Goal: Information Seeking & Learning: Learn about a topic

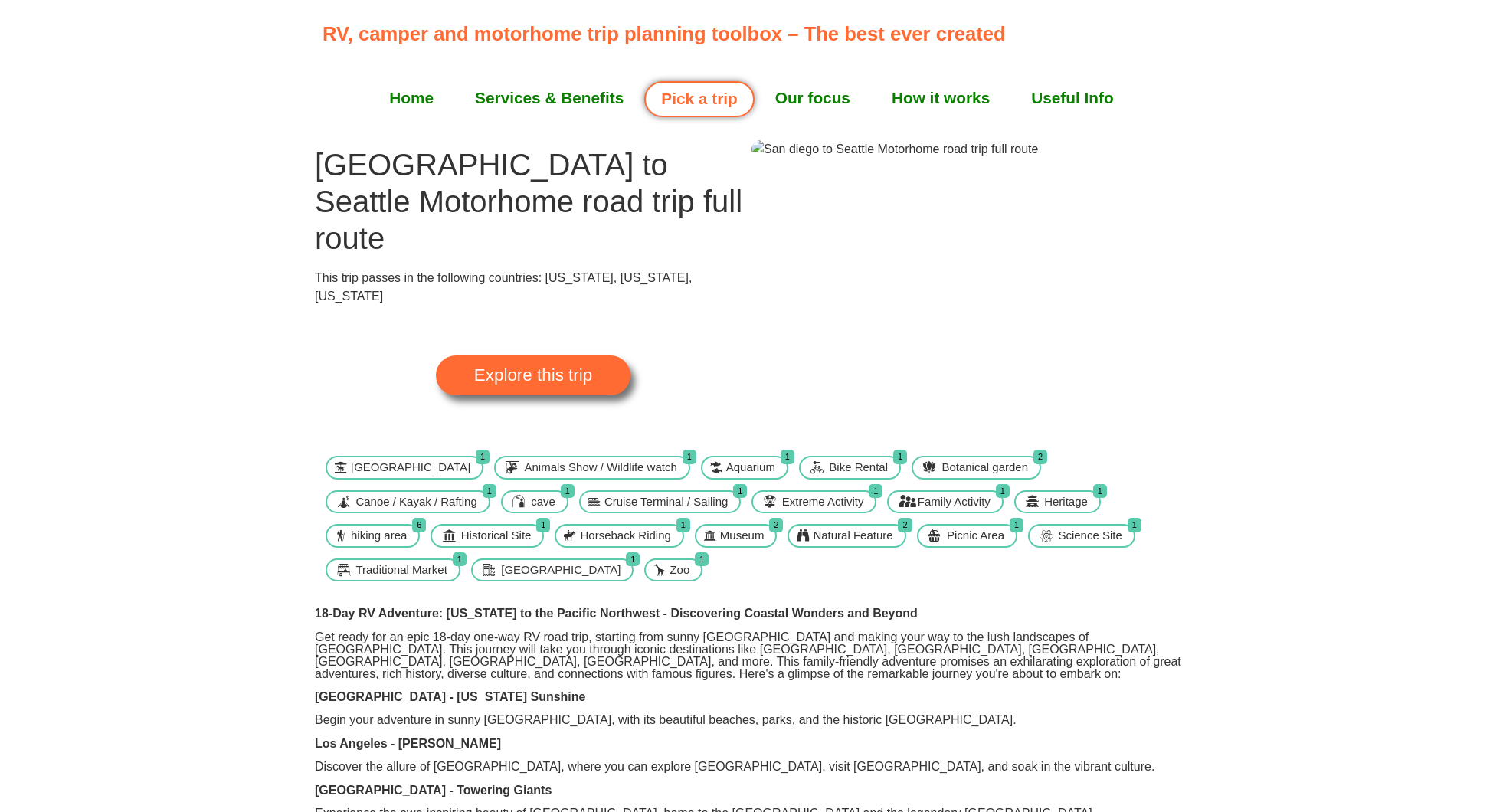
click at [842, 159] on img at bounding box center [894, 148] width 286 height 18
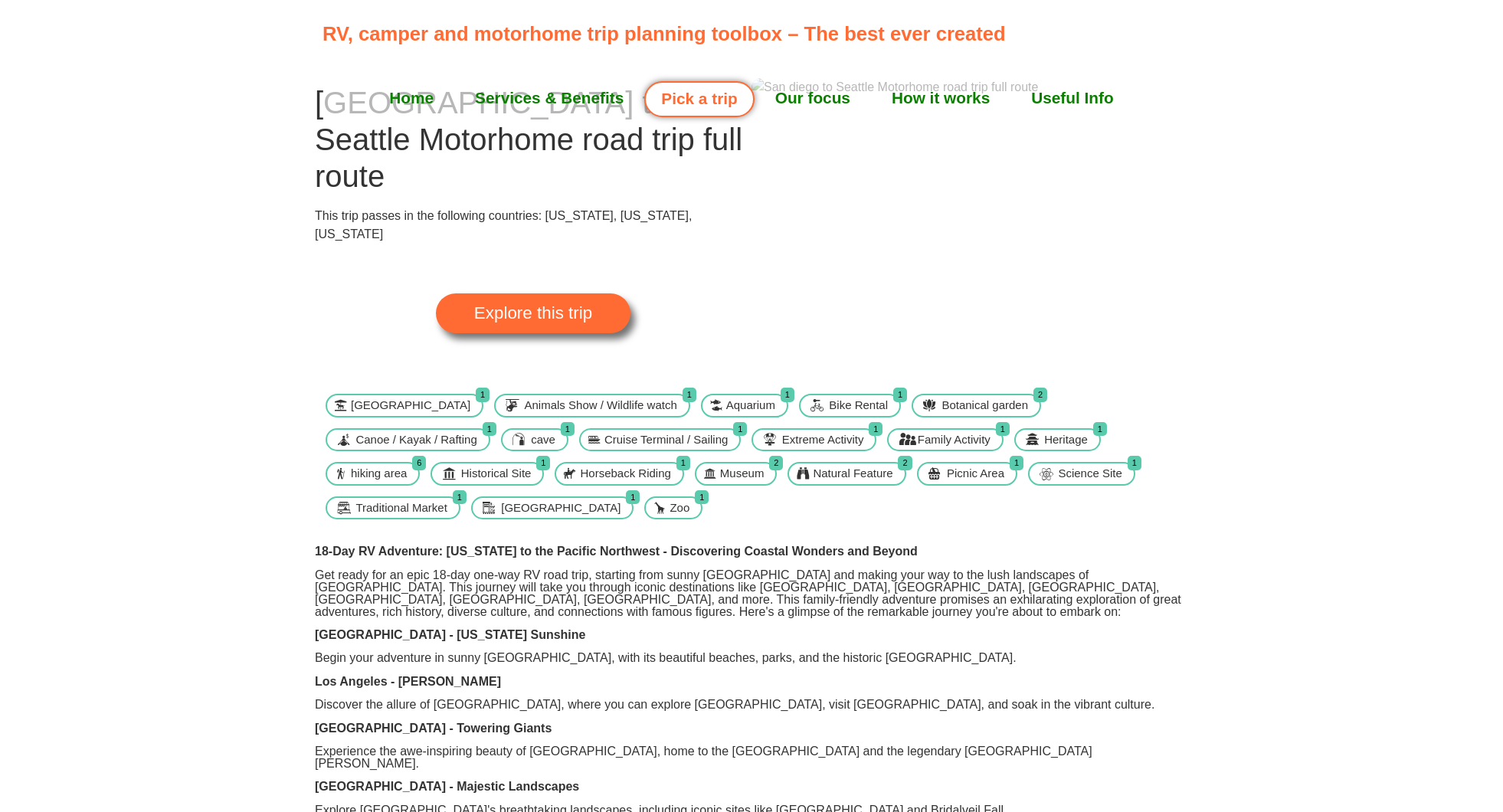
scroll to position [57, 0]
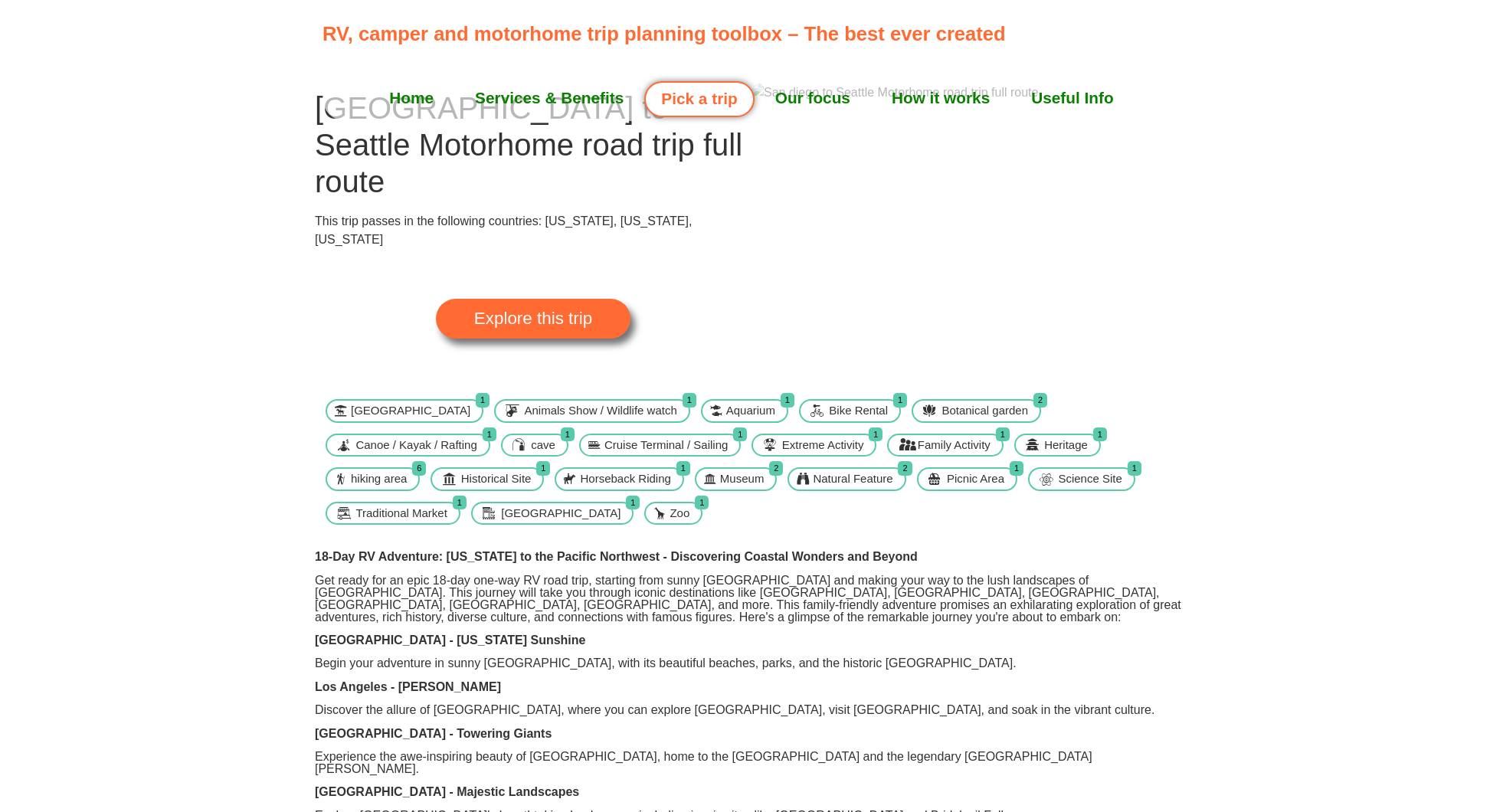
click at [924, 102] on img at bounding box center [894, 92] width 286 height 18
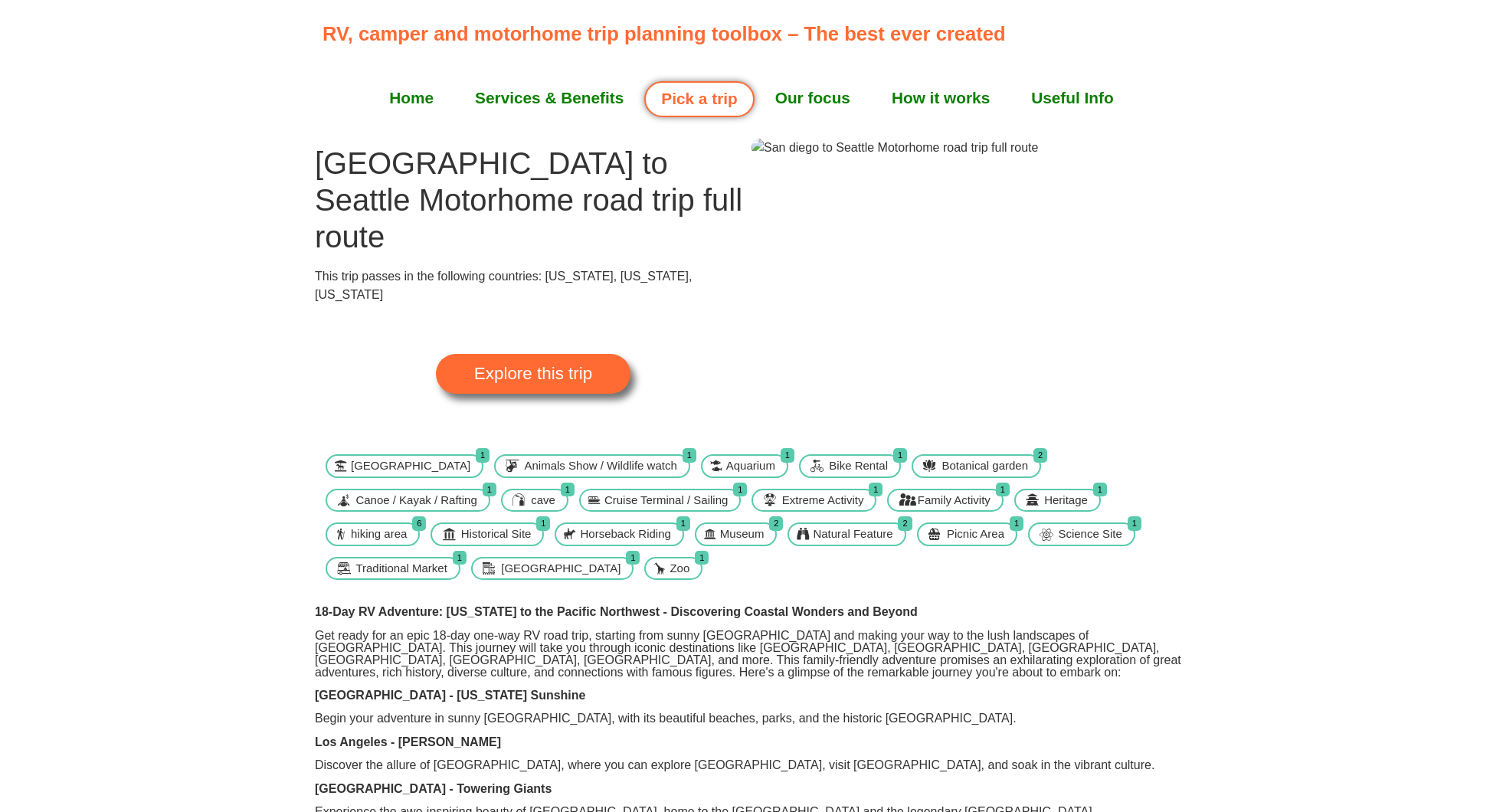
scroll to position [0, 0]
click at [514, 367] on span "Explore this trip" at bounding box center [532, 375] width 118 height 17
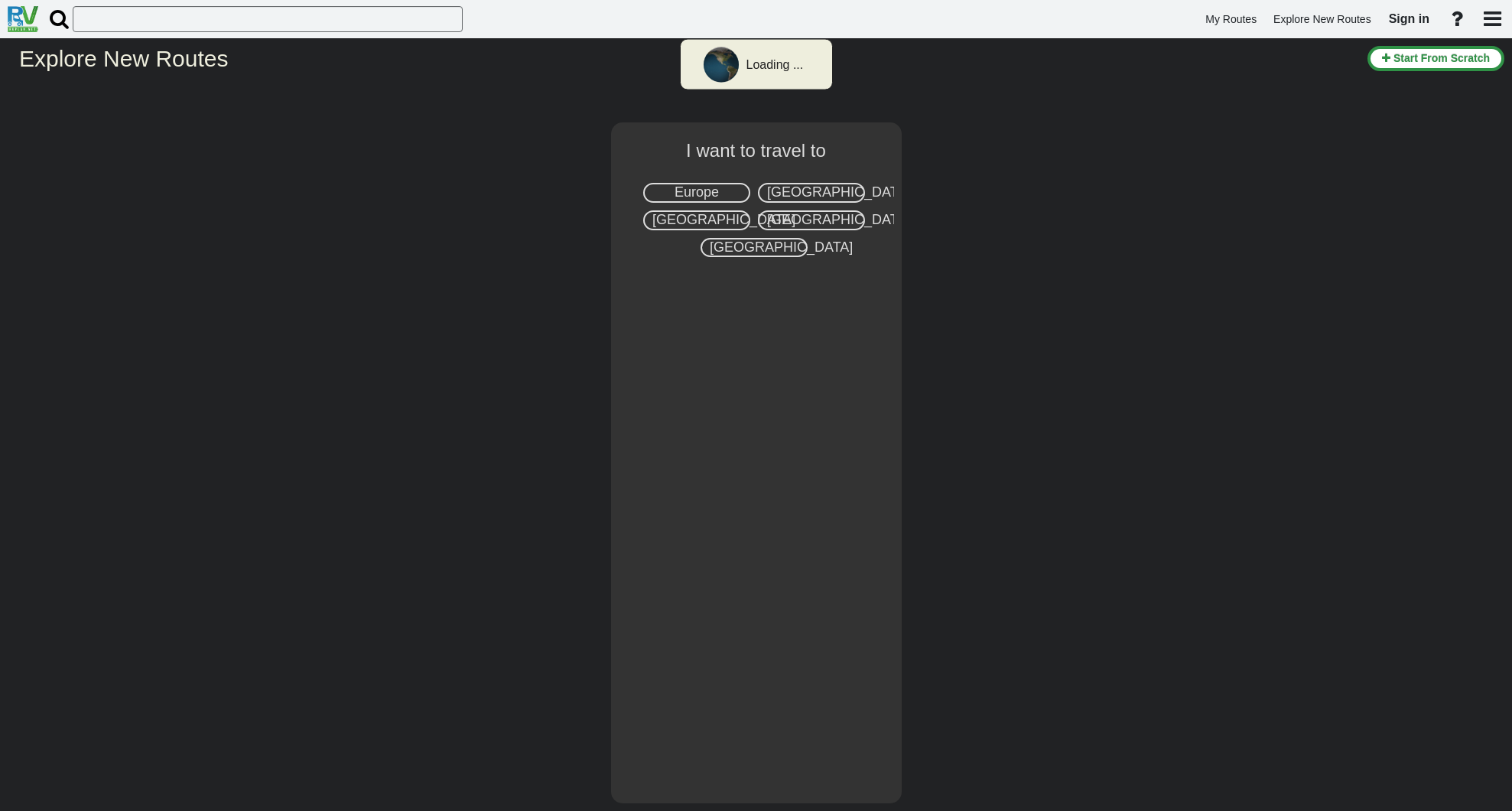
select select "number:2"
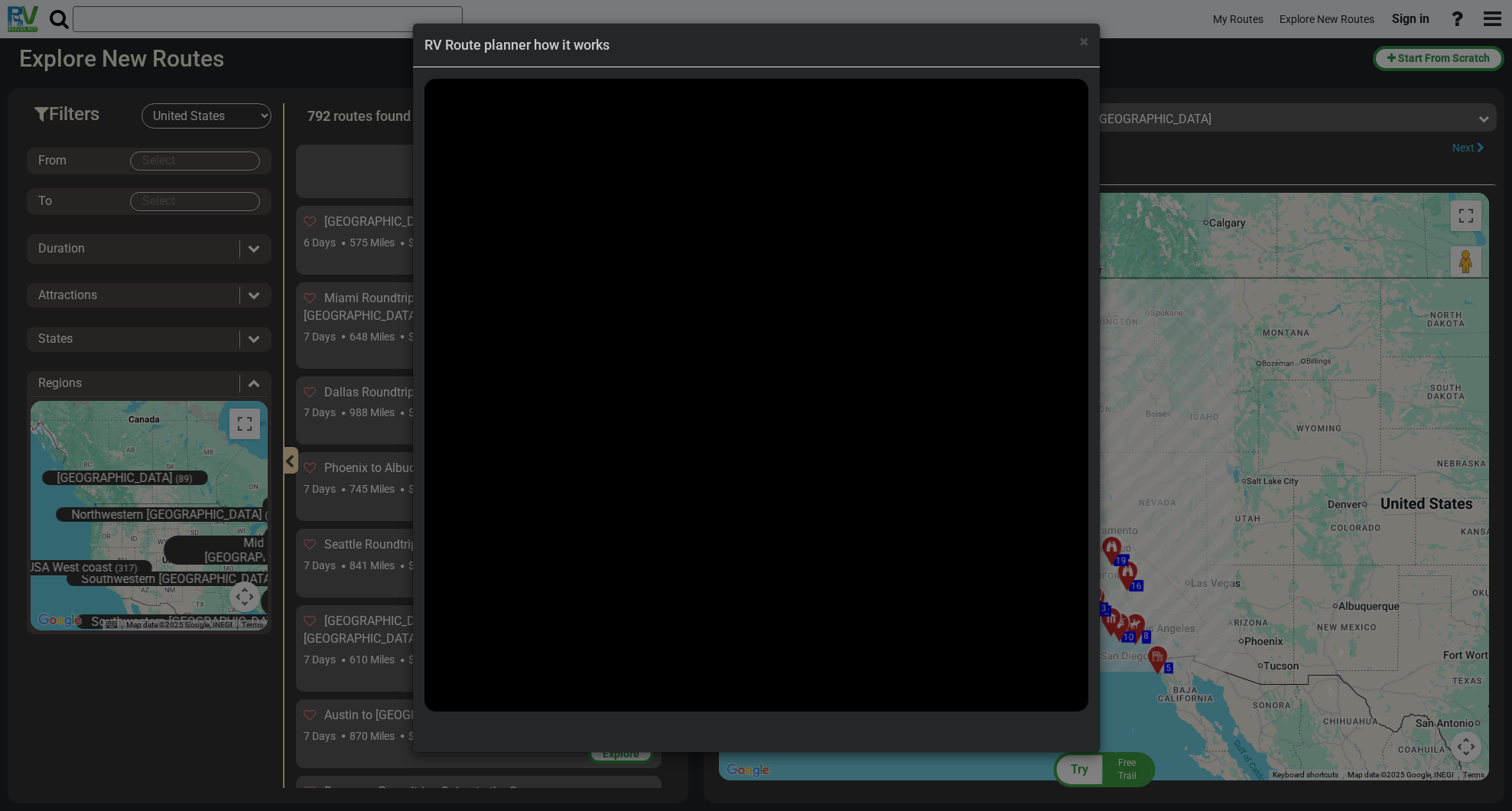
scroll to position [35711, 0]
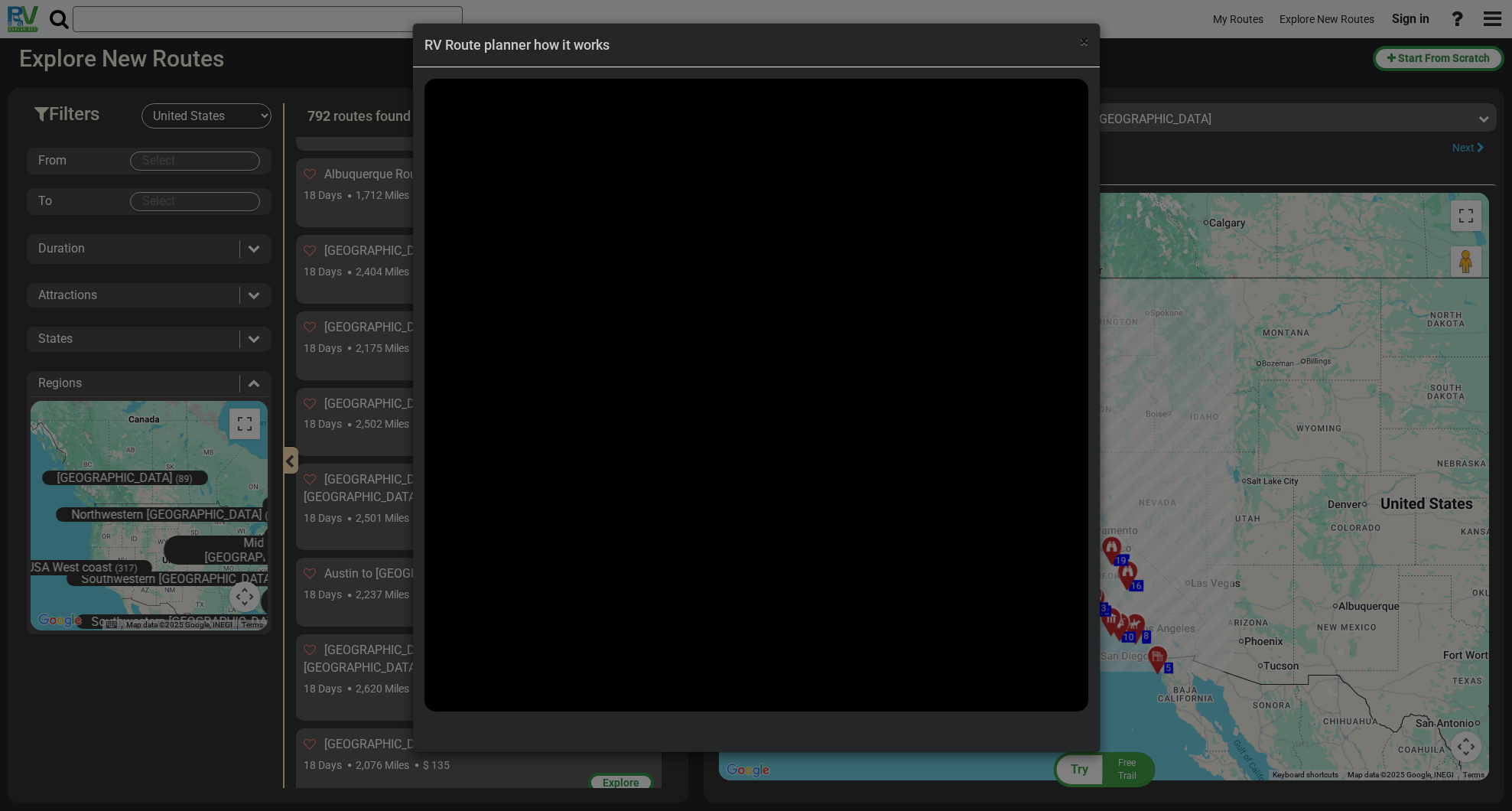
click at [1082, 44] on span "×" at bounding box center [1084, 41] width 8 height 18
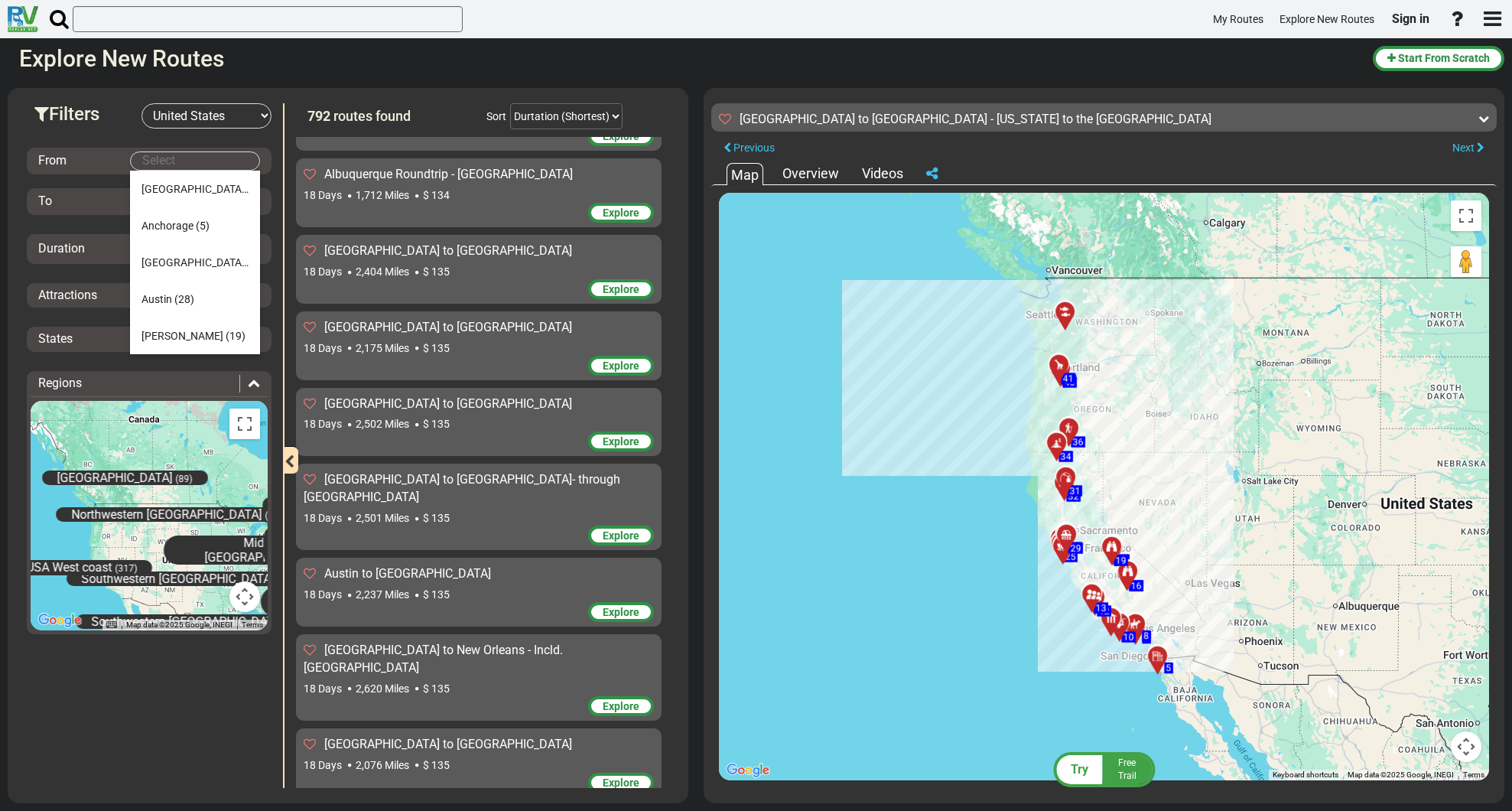
click at [163, 160] on body "My Routes Explore New Routes Sign in ×" at bounding box center [756, 405] width 1512 height 811
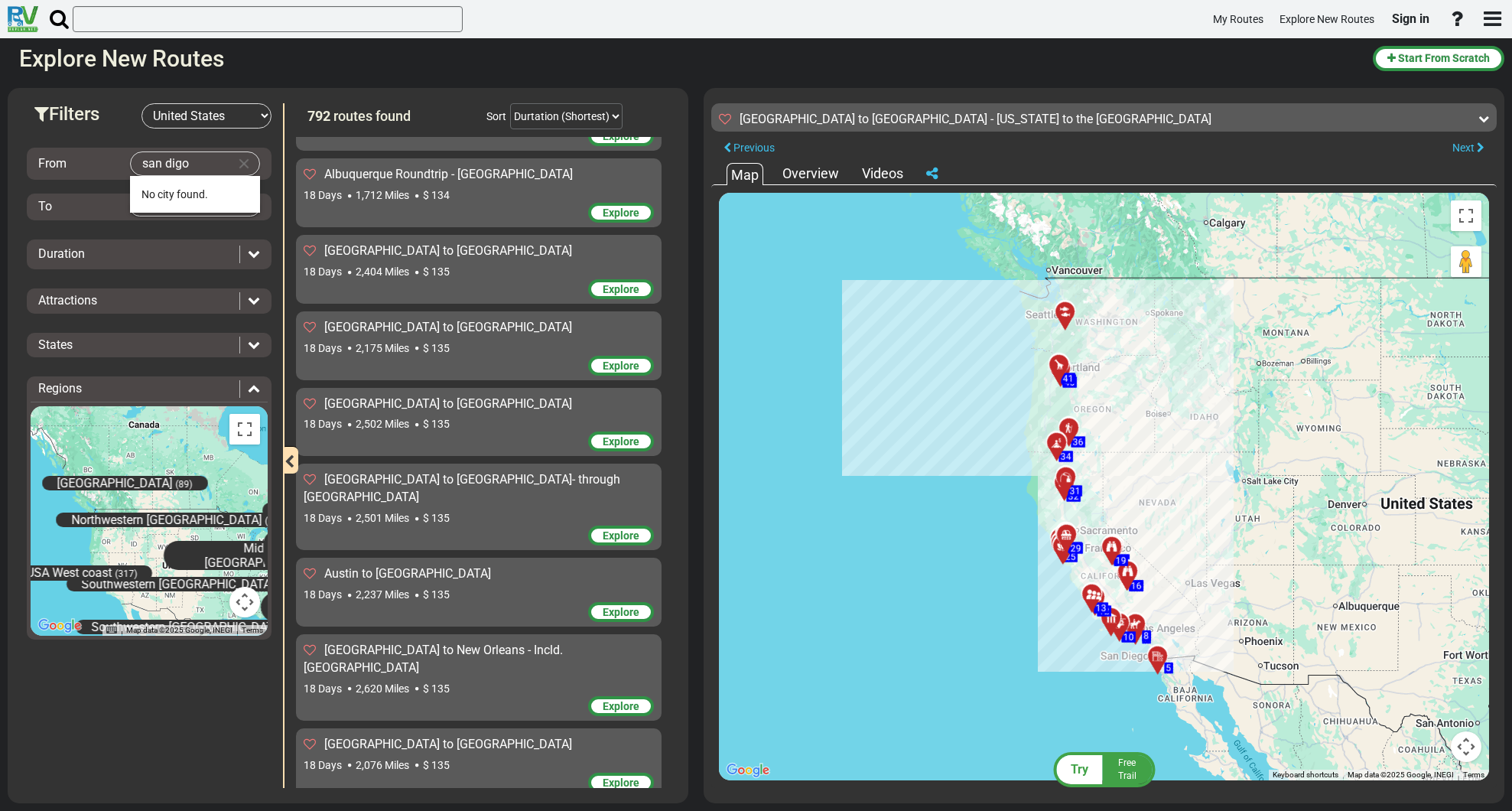
click at [155, 188] on li "No city found." at bounding box center [195, 194] width 130 height 37
click at [175, 201] on li "[GEOGRAPHIC_DATA] (27)" at bounding box center [195, 194] width 130 height 37
type input "[GEOGRAPHIC_DATA]"
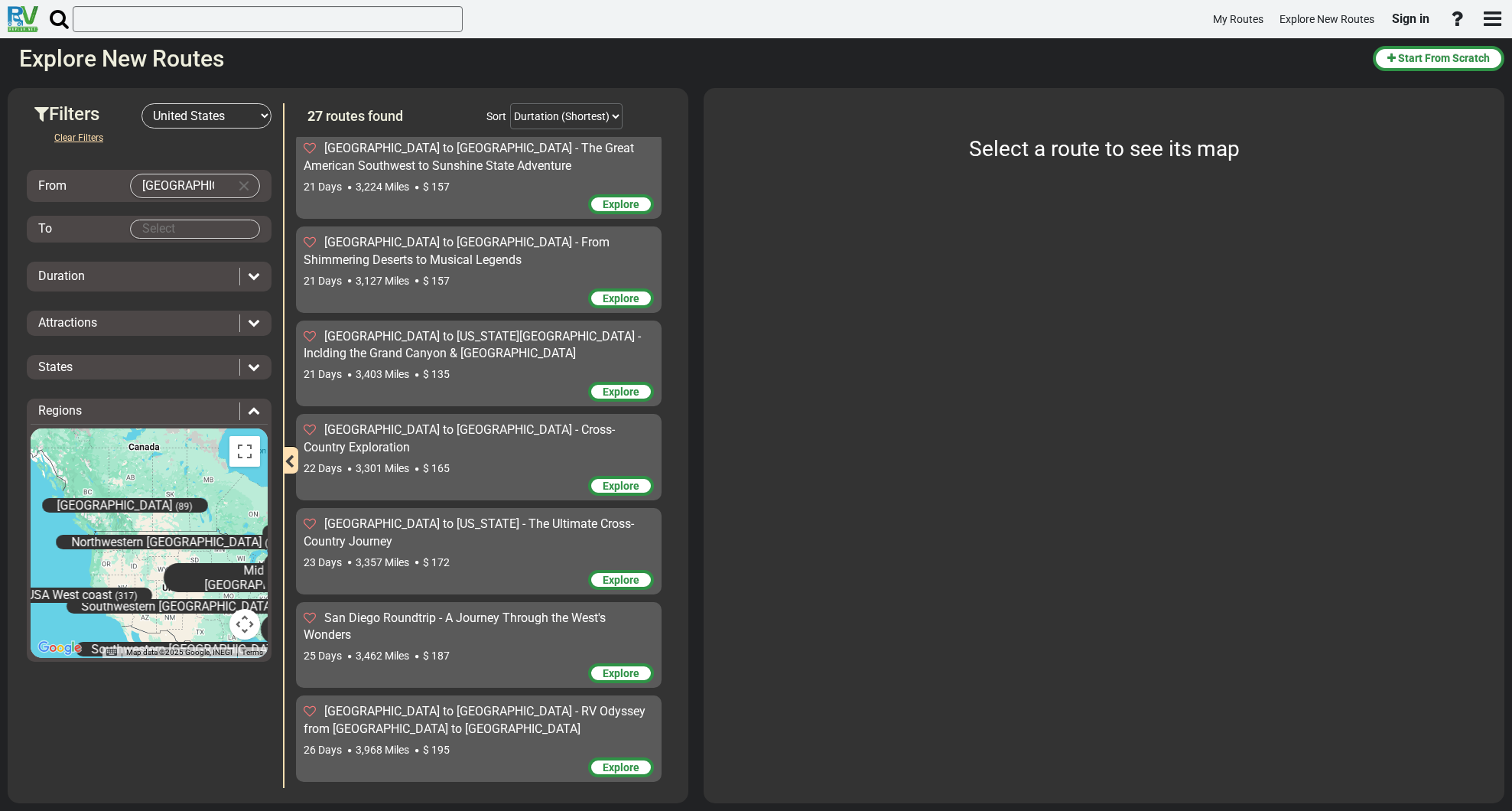
scroll to position [1723, 0]
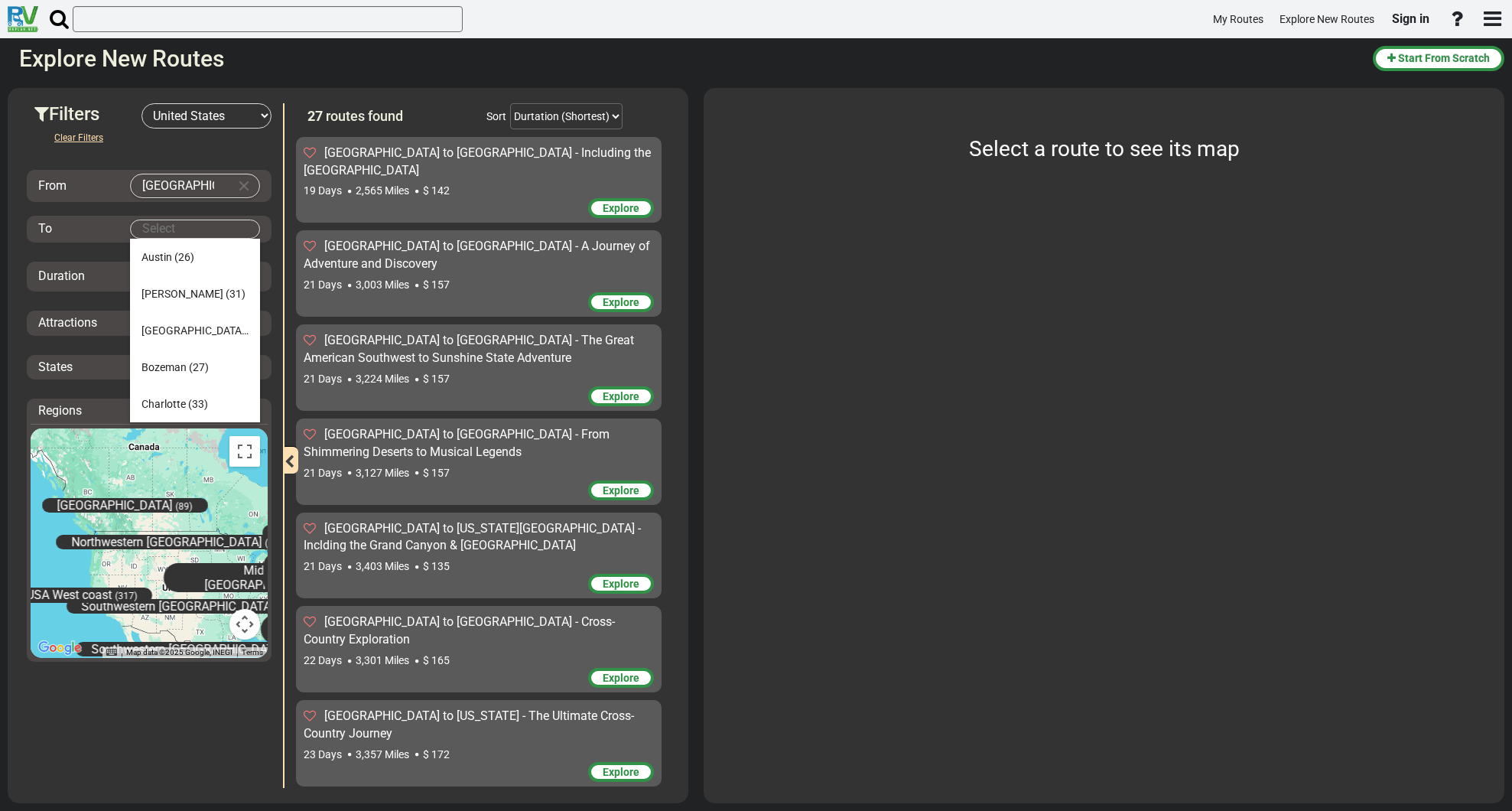
click at [171, 231] on body "My Routes Explore New Routes Sign in ×" at bounding box center [756, 405] width 1512 height 811
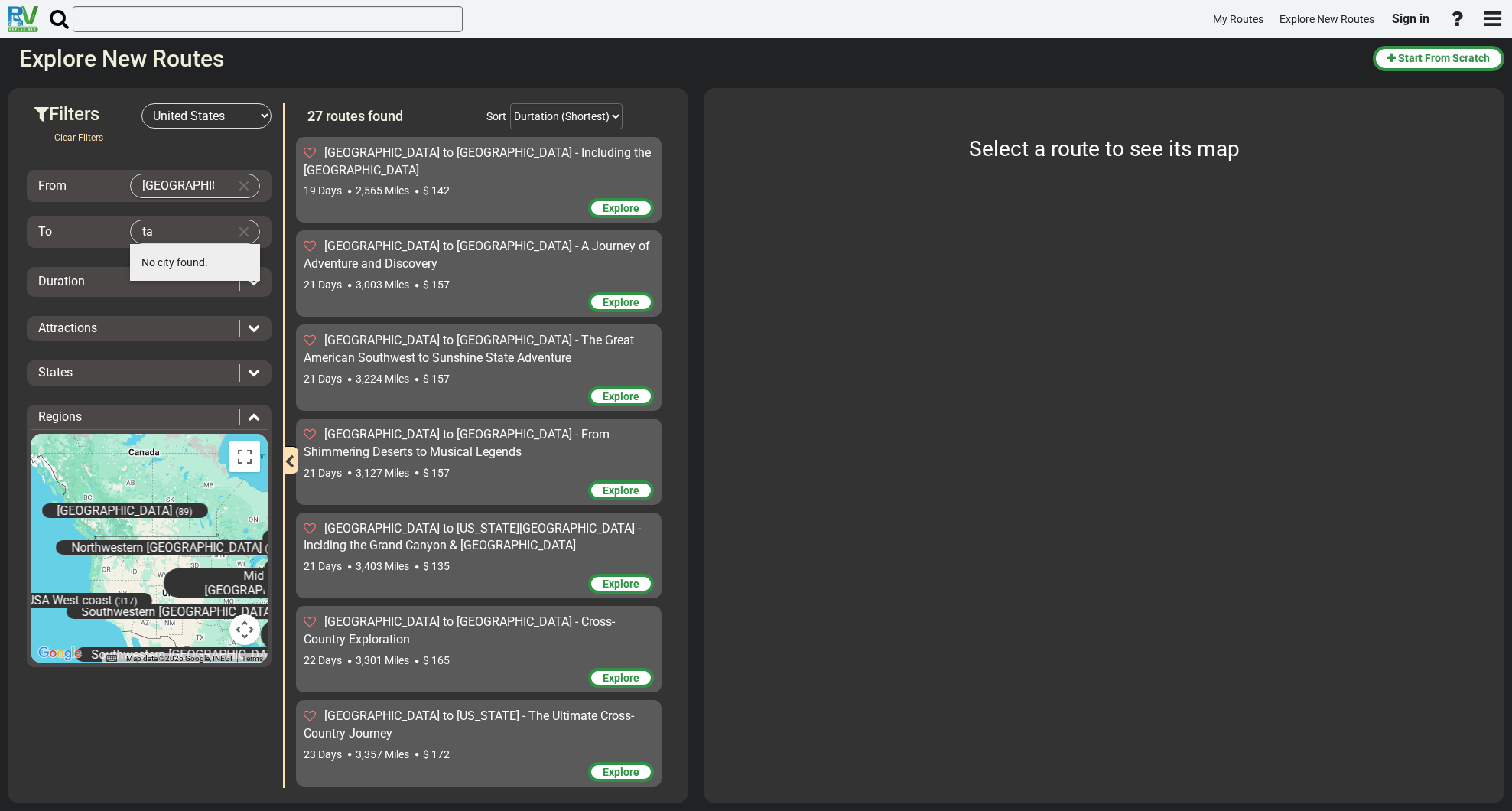
type input "t"
click at [220, 231] on body "My Routes Explore New Routes Sign in ×" at bounding box center [756, 405] width 1512 height 811
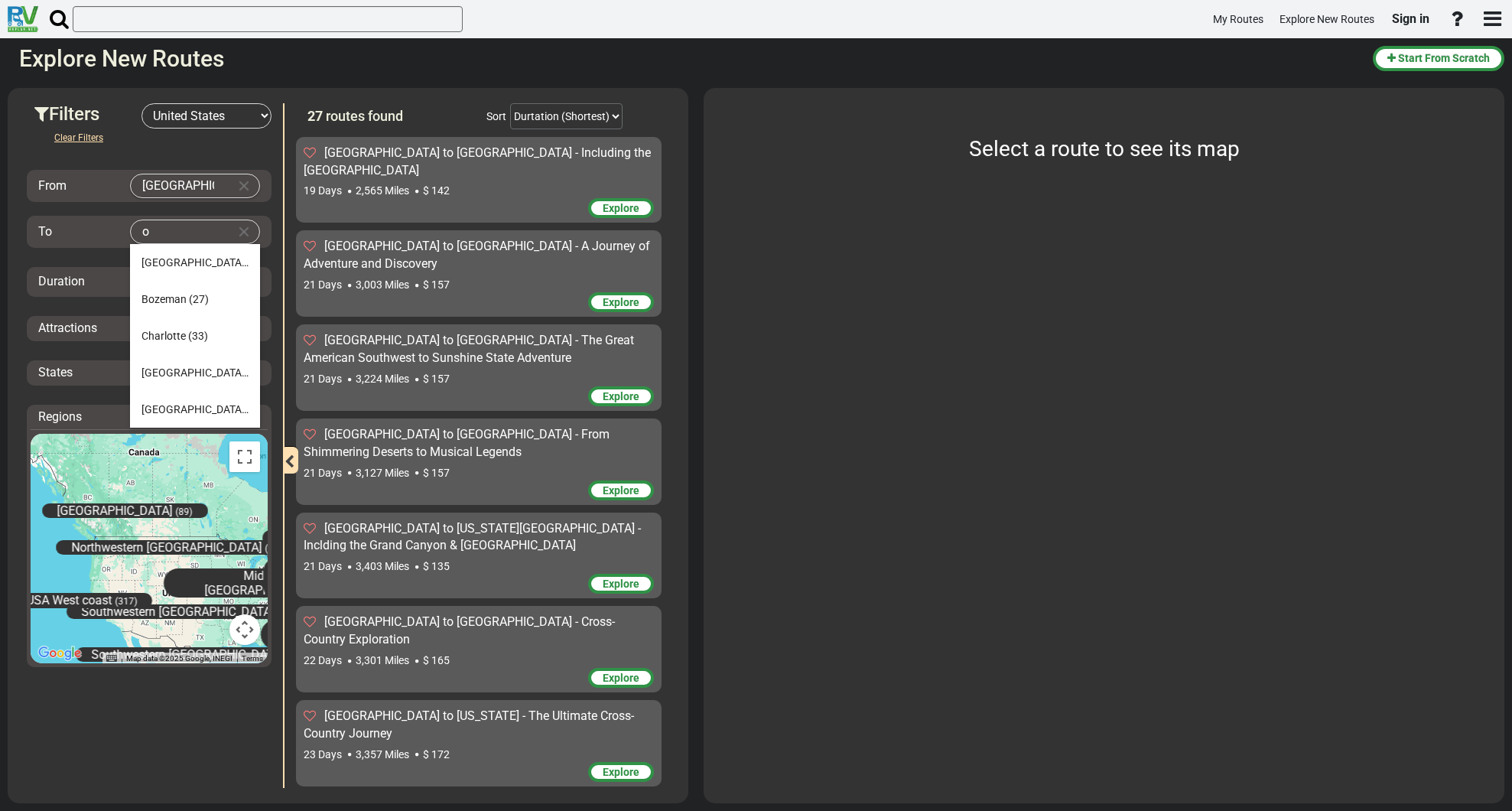
type input "o"
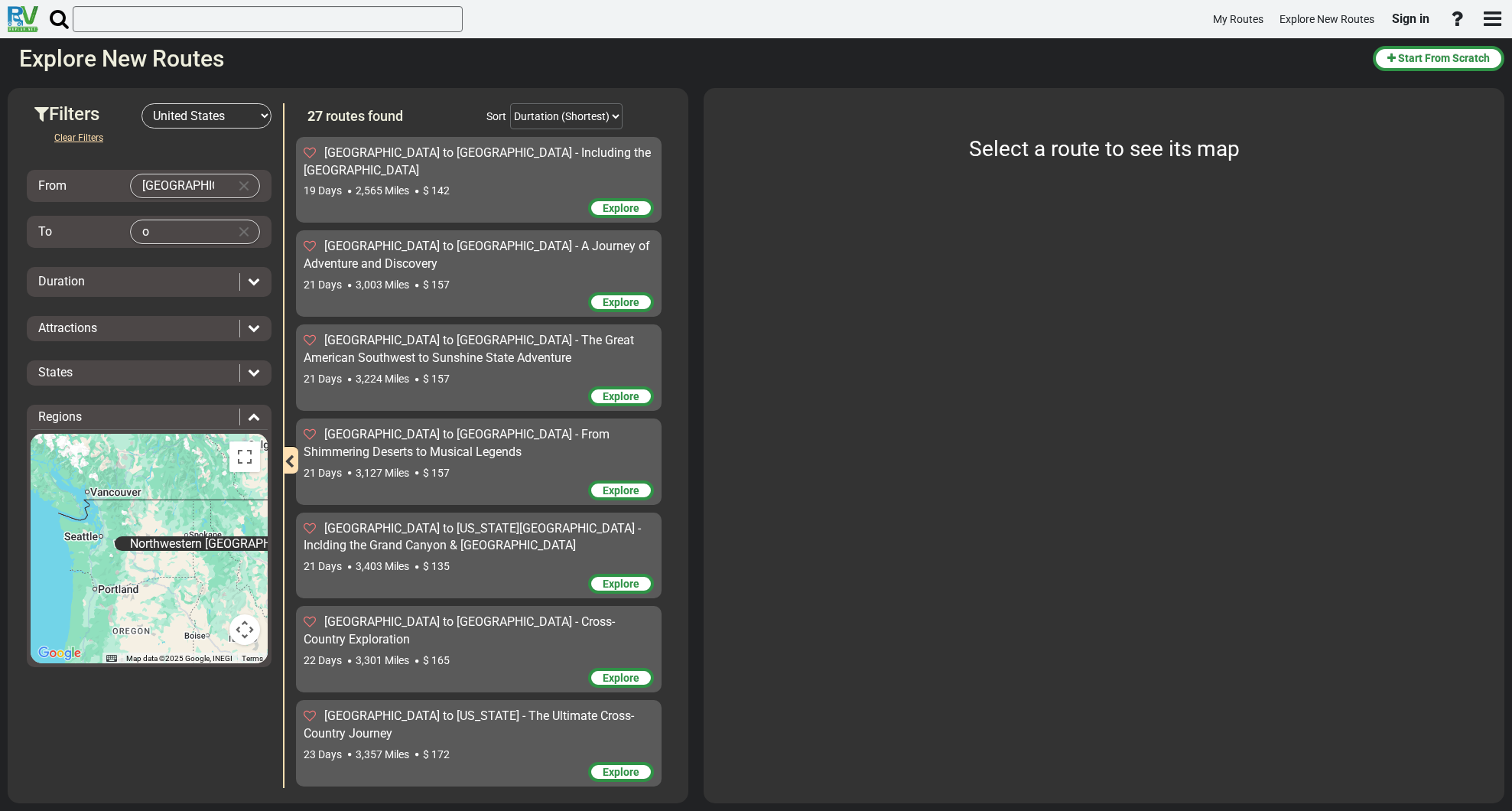
drag, startPoint x: 74, startPoint y: 535, endPoint x: 119, endPoint y: 526, distance: 45.9
click at [119, 526] on div "[US_STATE] (7) [GEOGRAPHIC_DATA] (100) [GEOGRAPHIC_DATA] [GEOGRAPHIC_DATA] (326…" at bounding box center [148, 548] width 237 height 229
click at [88, 542] on div "[US_STATE] (7) [GEOGRAPHIC_DATA] (100) [GEOGRAPHIC_DATA] [GEOGRAPHIC_DATA] (326…" at bounding box center [148, 548] width 237 height 229
click at [159, 241] on body "My Routes Explore New Routes Sign in ×" at bounding box center [756, 405] width 1512 height 811
click at [171, 260] on span "Sea ttle" at bounding box center [158, 262] width 33 height 12
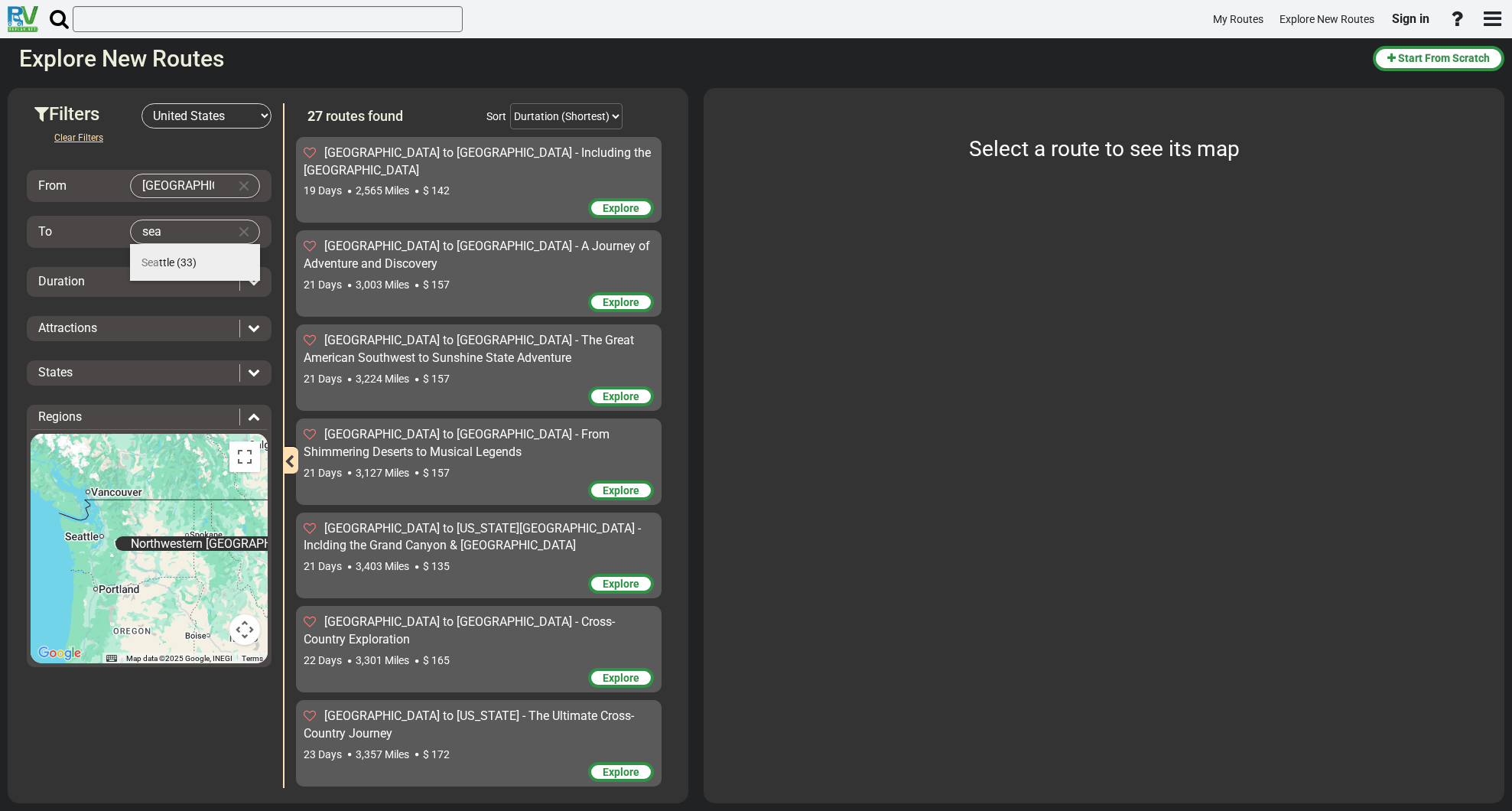
type input "[GEOGRAPHIC_DATA]"
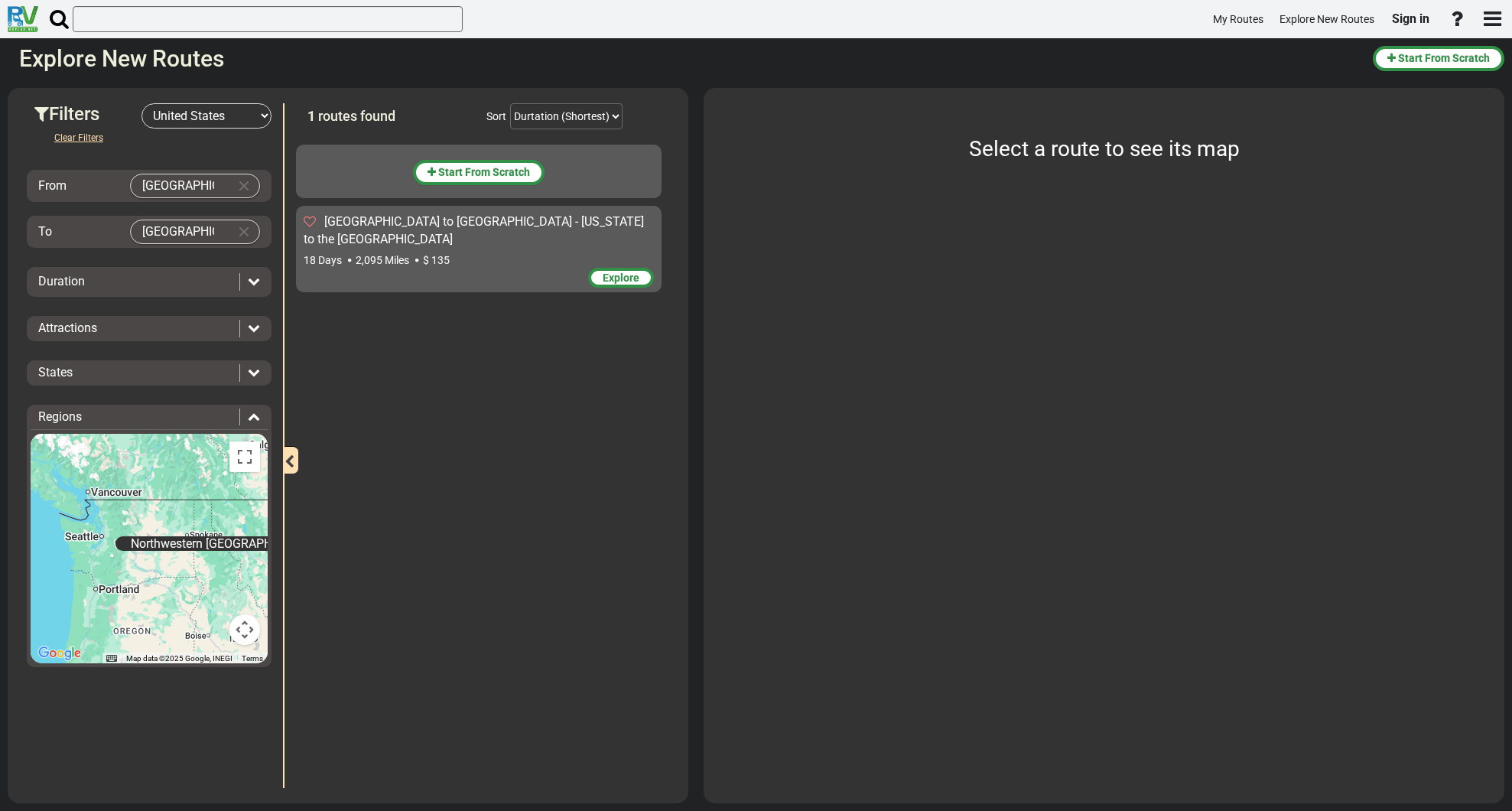
click at [247, 278] on icon at bounding box center [253, 280] width 12 height 12
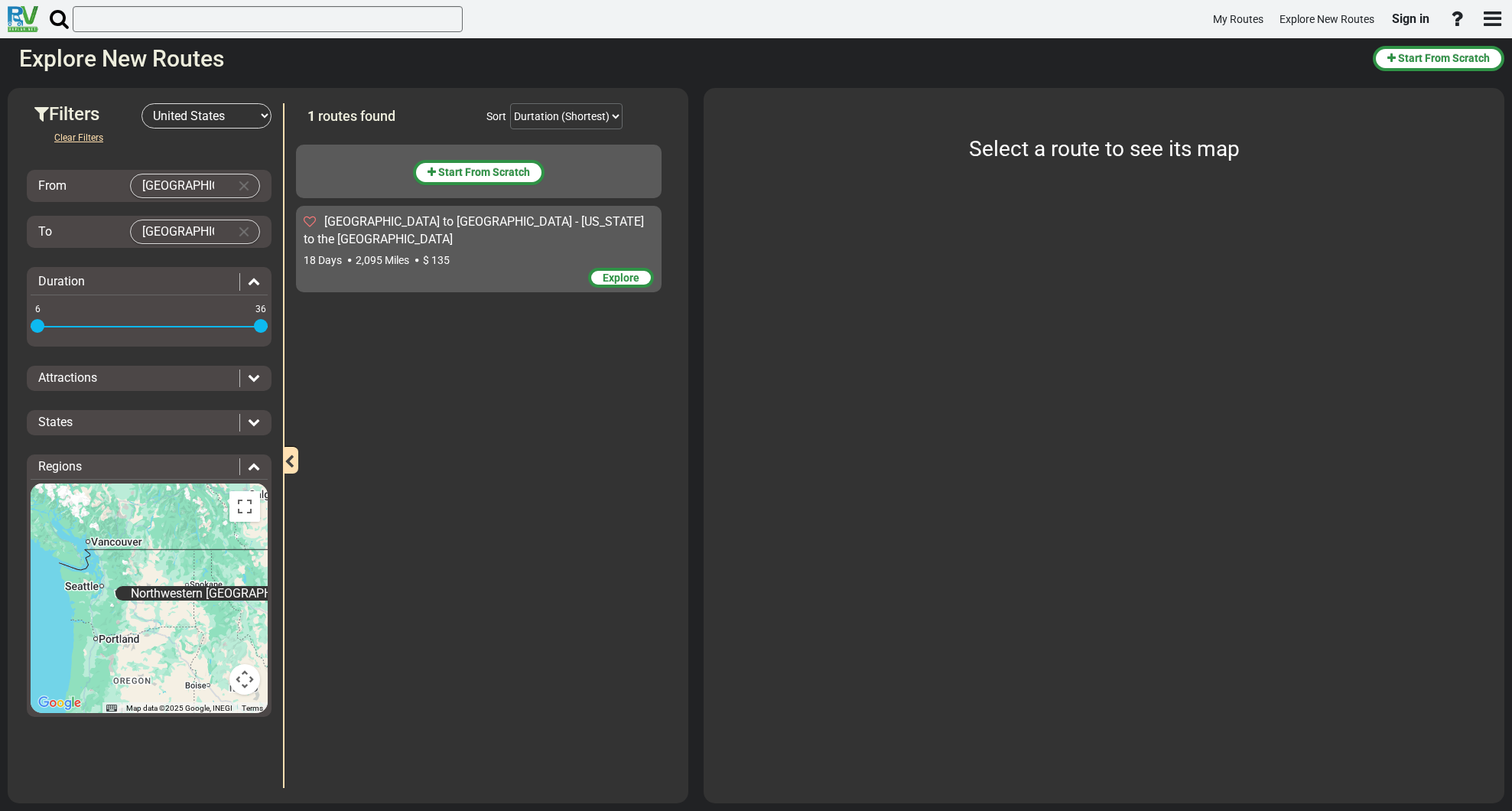
click at [252, 380] on icon at bounding box center [253, 377] width 12 height 12
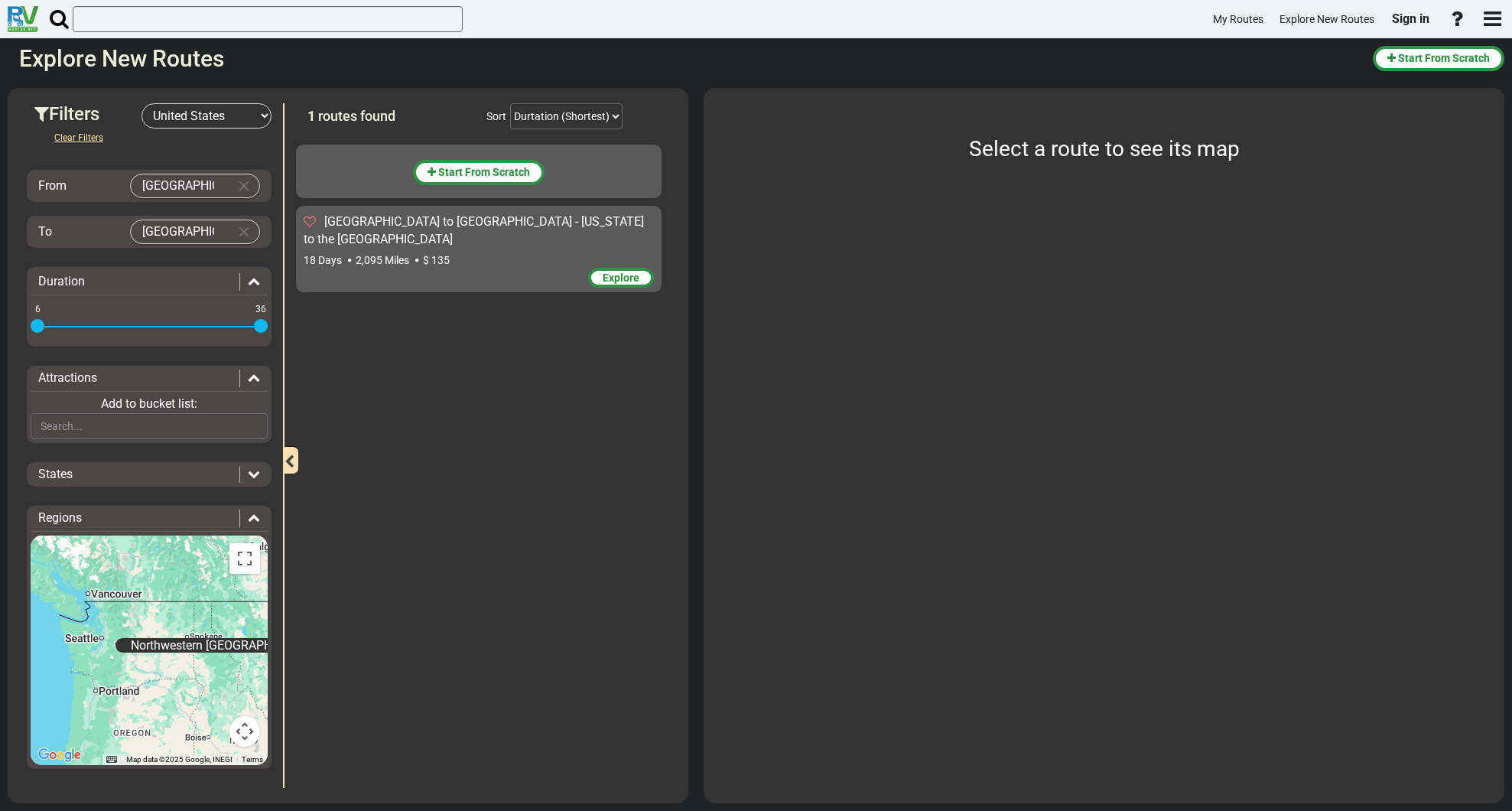
click at [251, 379] on icon at bounding box center [253, 377] width 12 height 12
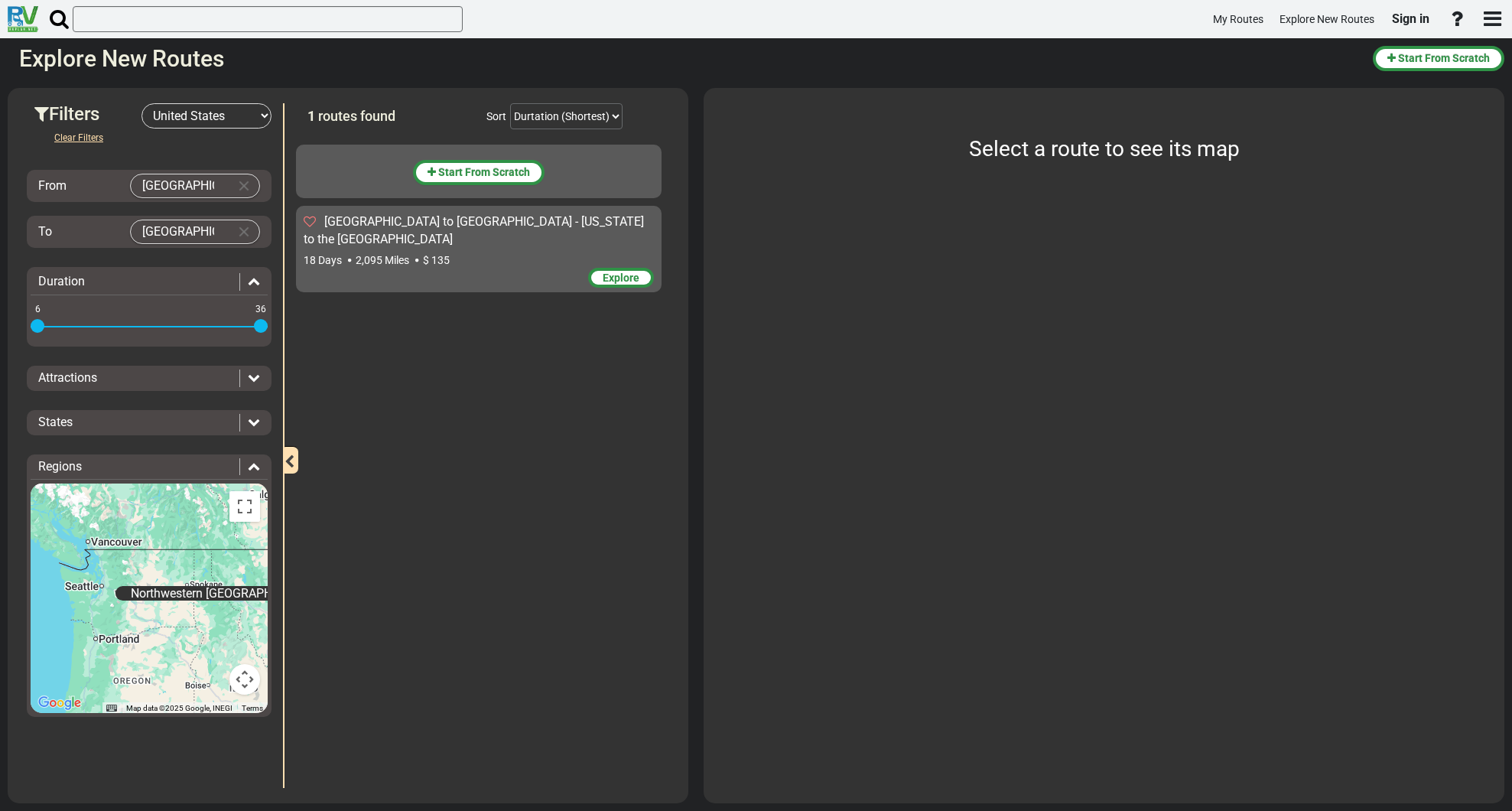
click at [256, 426] on icon at bounding box center [253, 421] width 12 height 12
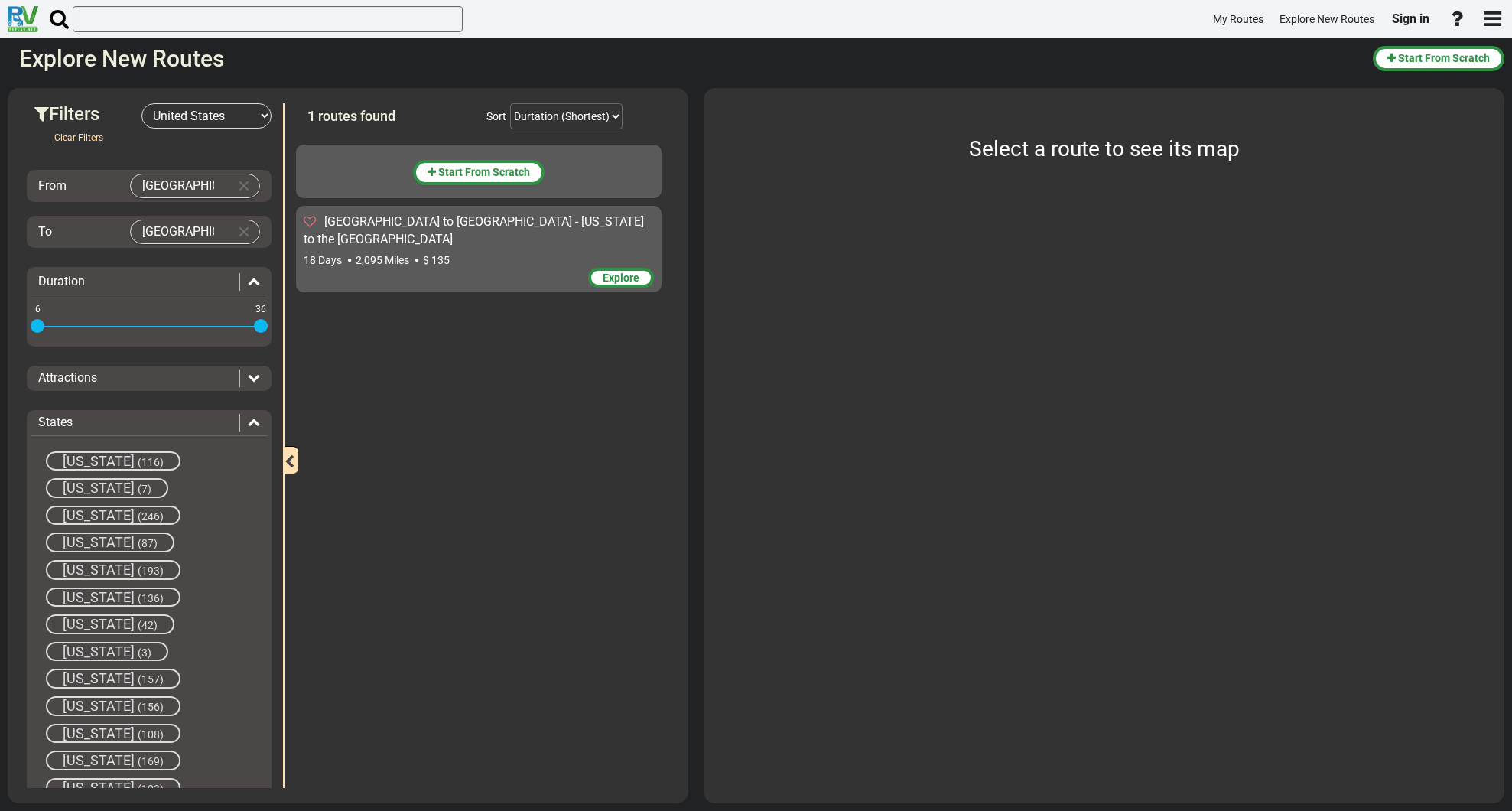
click at [257, 423] on div "States" at bounding box center [148, 422] width 237 height 18
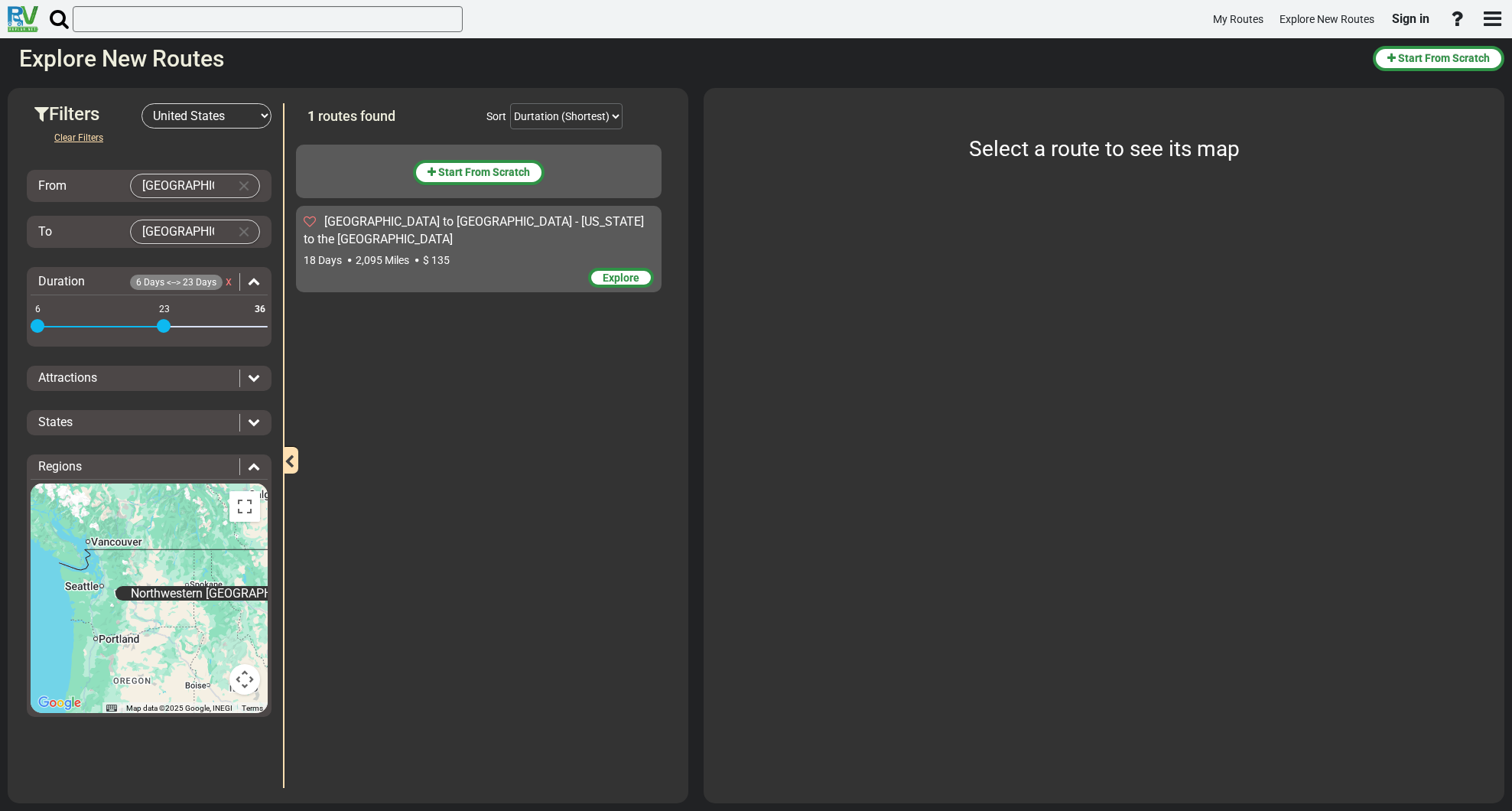
drag, startPoint x: 258, startPoint y: 325, endPoint x: 165, endPoint y: 325, distance: 93.0
click at [165, 325] on span at bounding box center [163, 326] width 14 height 14
